Goal: Information Seeking & Learning: Learn about a topic

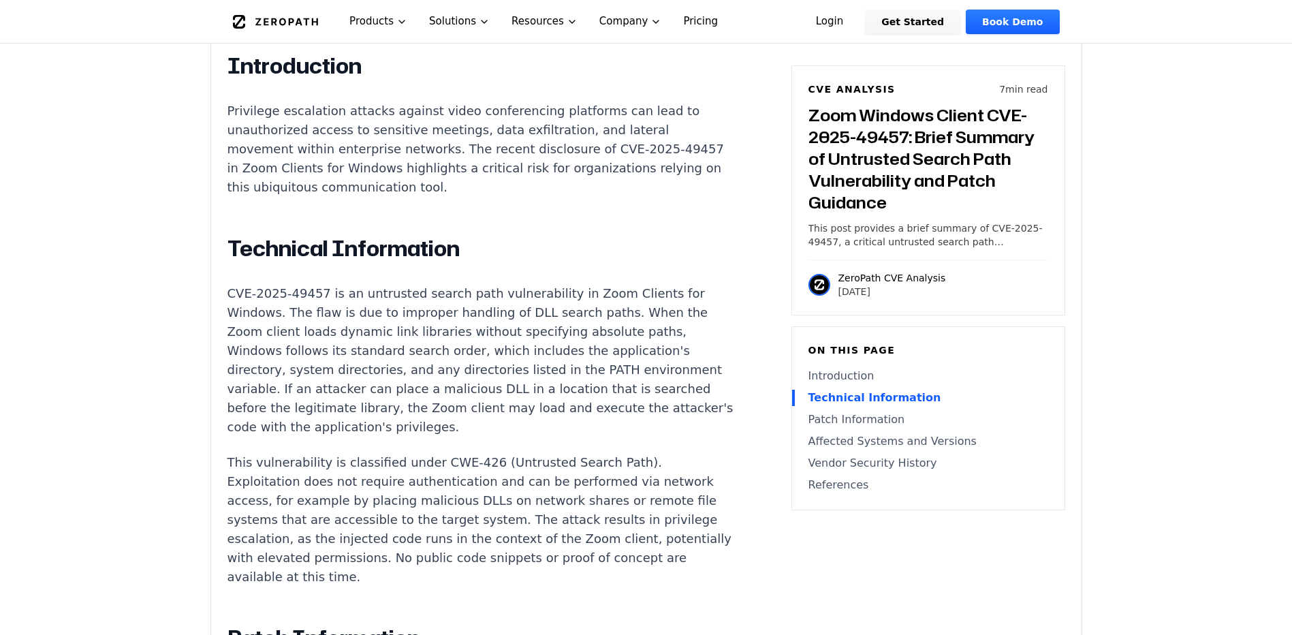
scroll to position [967, 0]
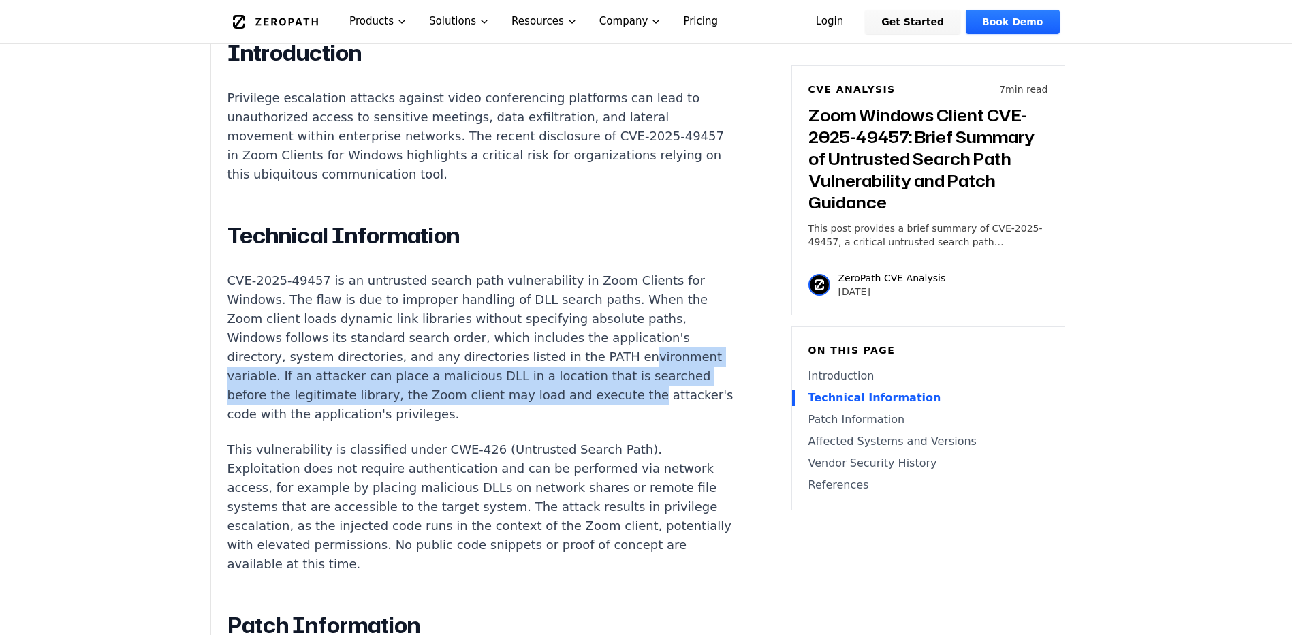
drag, startPoint x: 243, startPoint y: 343, endPoint x: 246, endPoint y: 369, distance: 25.4
click at [246, 369] on p "CVE-2025-49457 is an untrusted search path vulnerability in Zoom Clients for Wi…" at bounding box center [481, 347] width 507 height 153
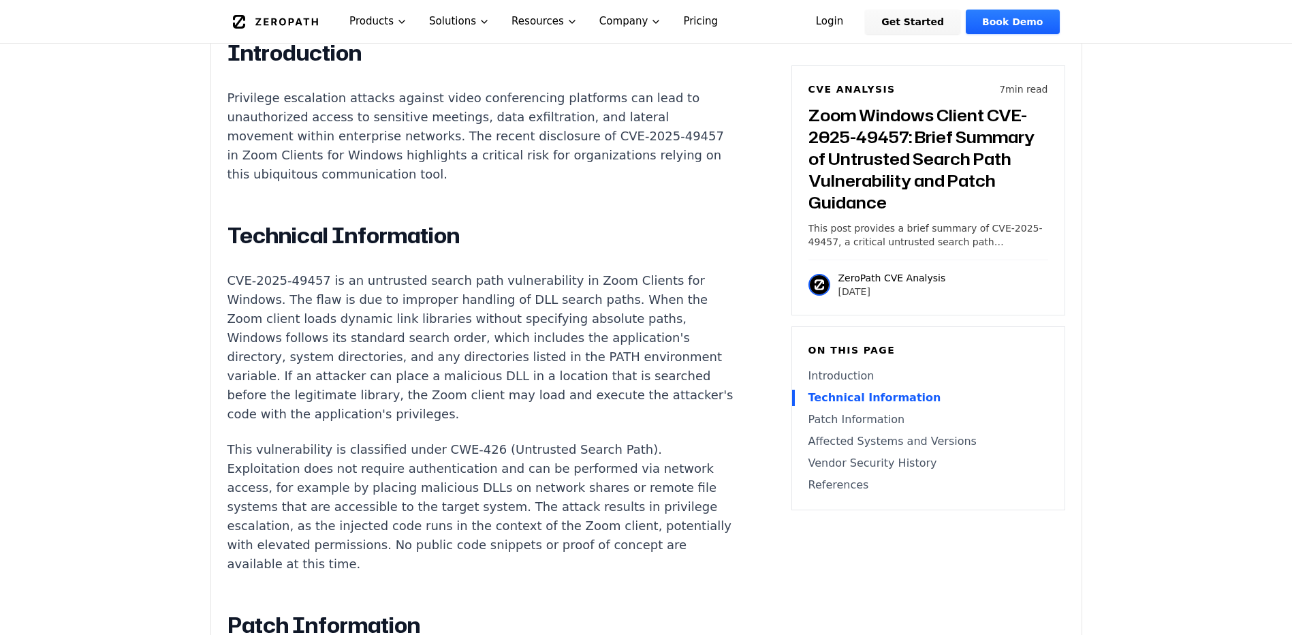
click at [452, 273] on p "CVE-2025-49457 is an untrusted search path vulnerability in Zoom Clients for Wi…" at bounding box center [481, 347] width 507 height 153
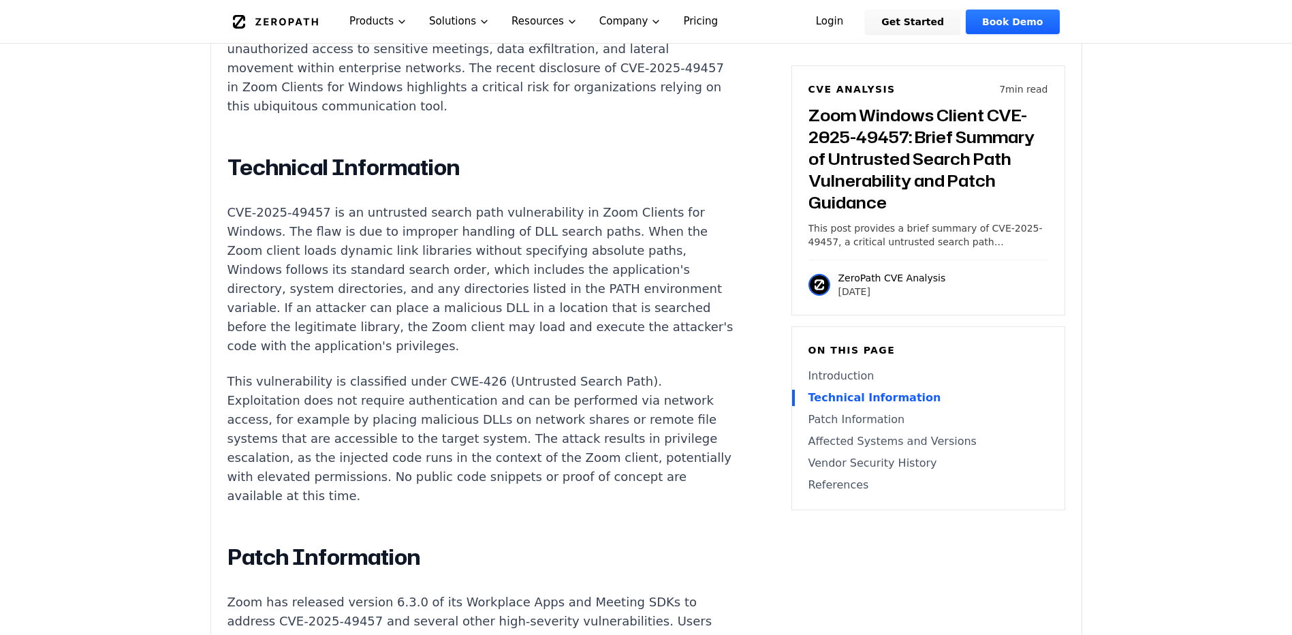
scroll to position [1103, 0]
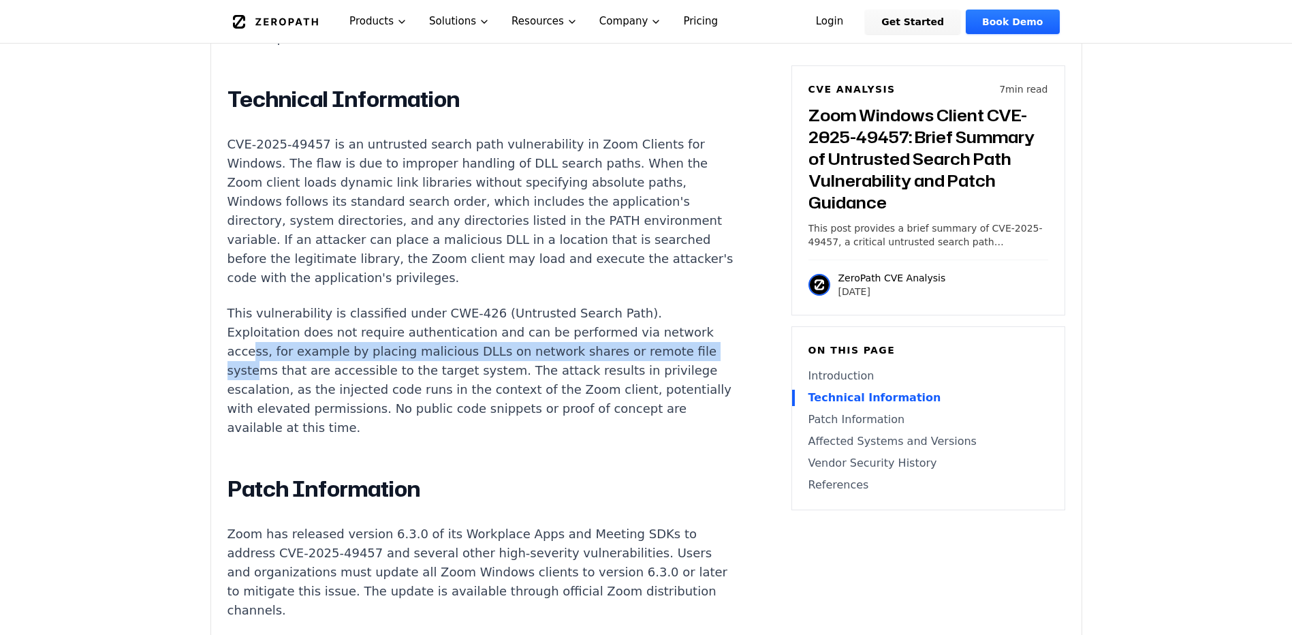
drag, startPoint x: 249, startPoint y: 309, endPoint x: 254, endPoint y: 329, distance: 21.0
click at [254, 329] on p "This vulnerability is classified under CWE-426 (Untrusted Search Path). Exploit…" at bounding box center [481, 371] width 507 height 134
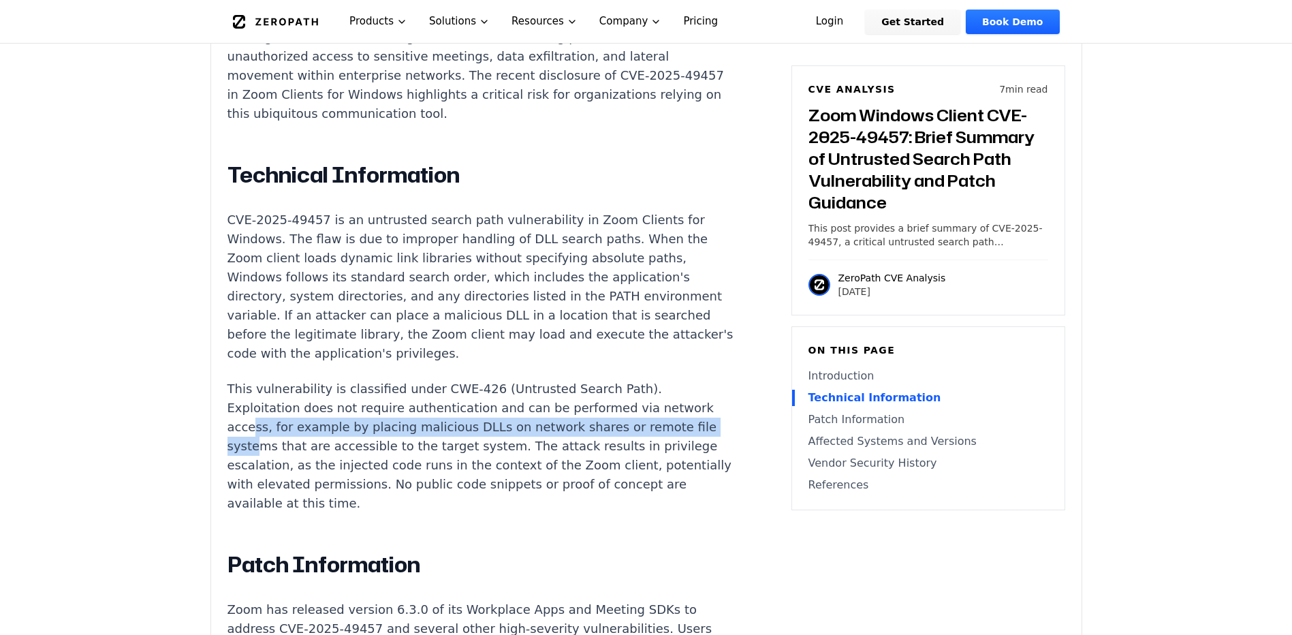
scroll to position [1045, 0]
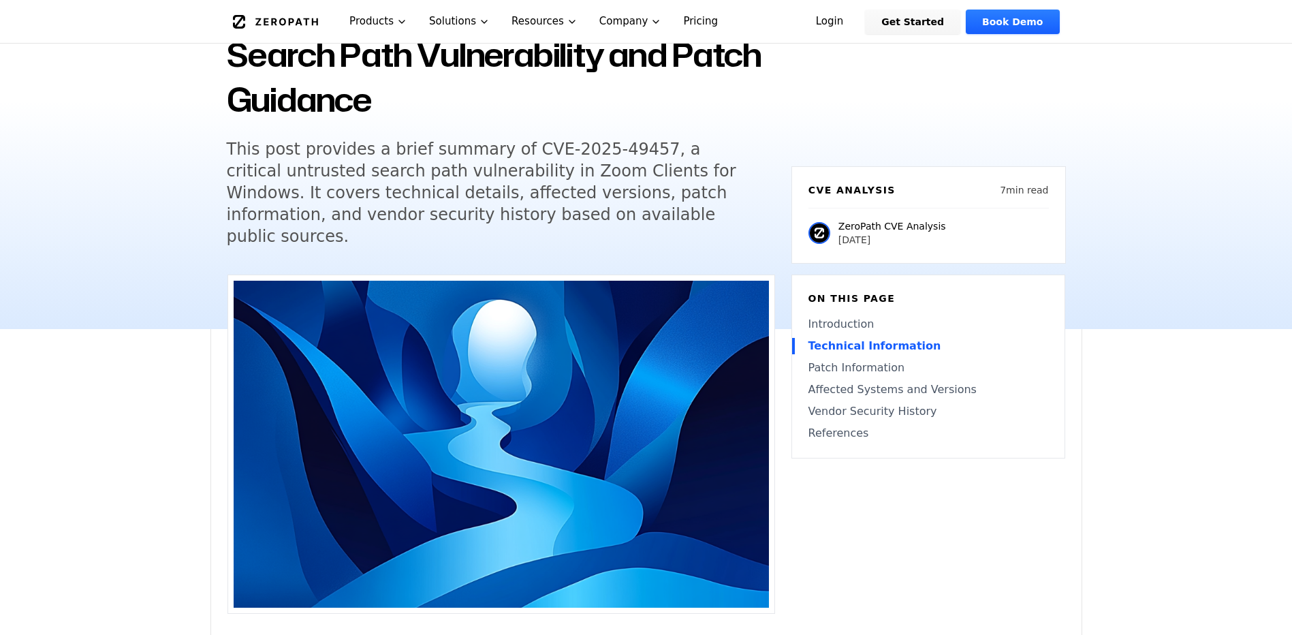
scroll to position [70, 0]
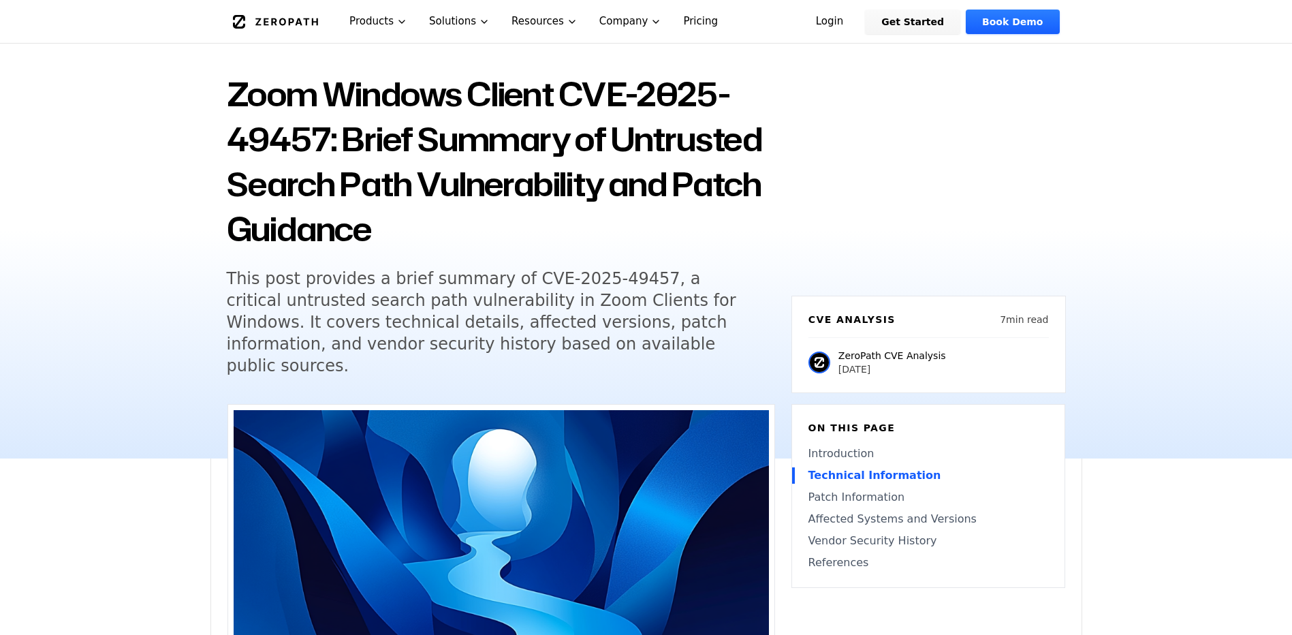
click at [1230, 314] on div "Back to Blog Zoom Windows Client CVE-2025-49457: Brief Summary of Untrusted Sea…" at bounding box center [646, 230] width 1292 height 458
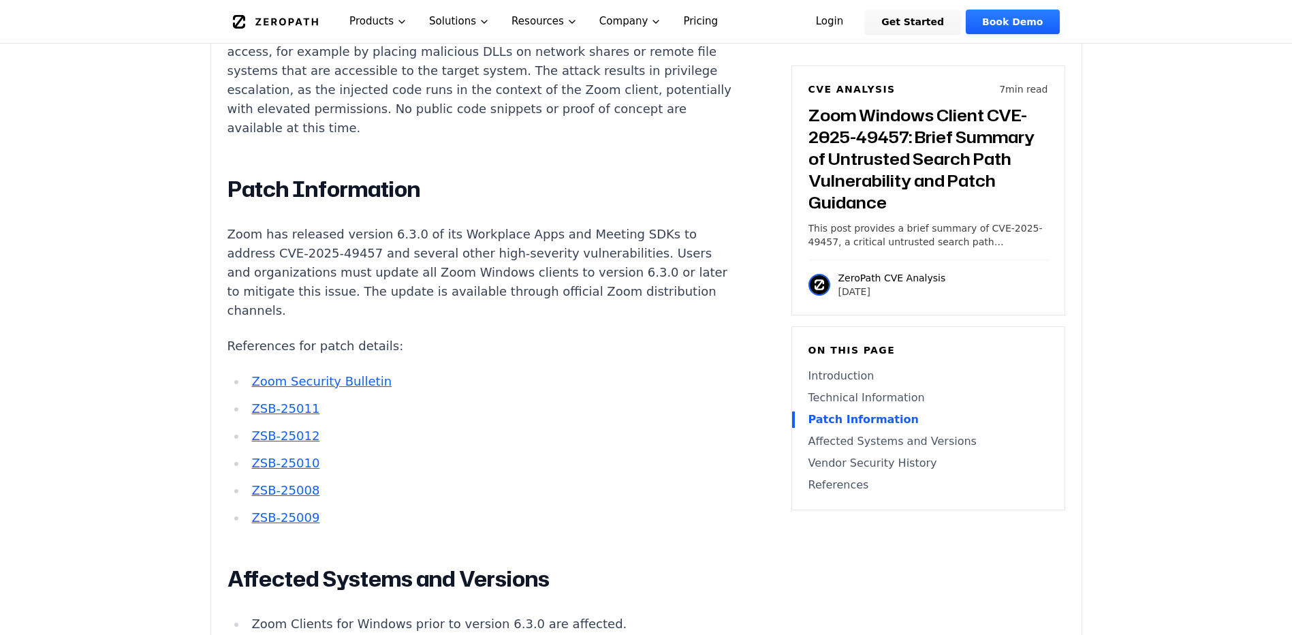
scroll to position [1408, 0]
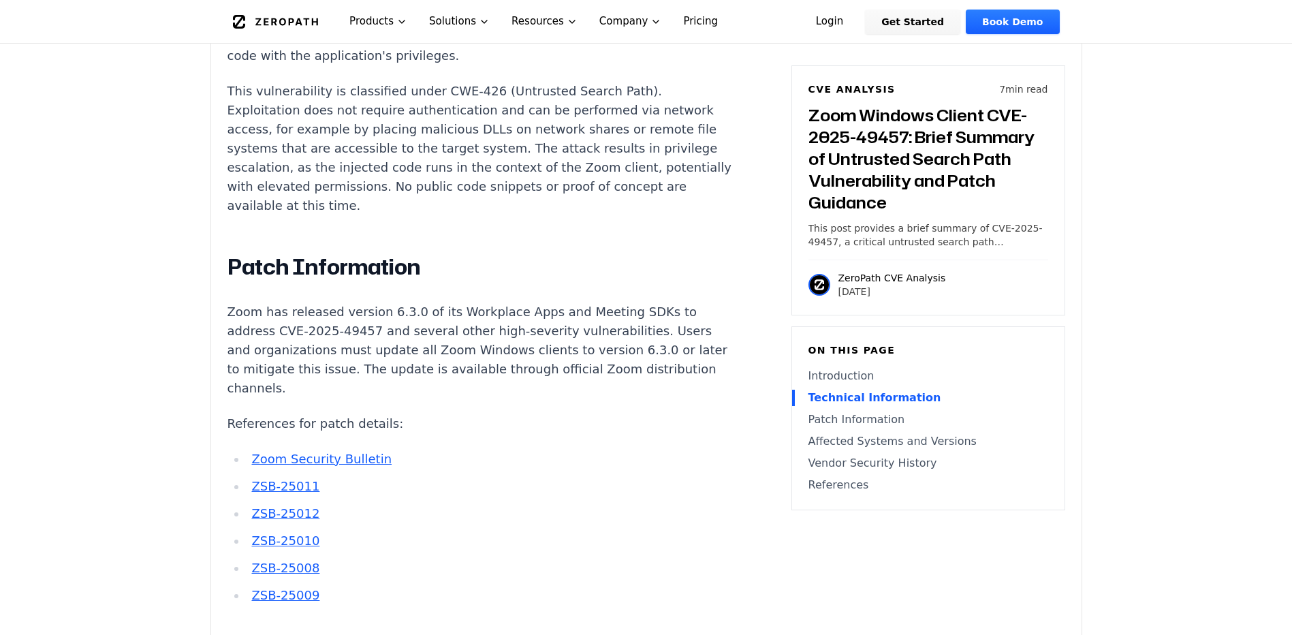
scroll to position [1334, 0]
